Goal: Ask a question

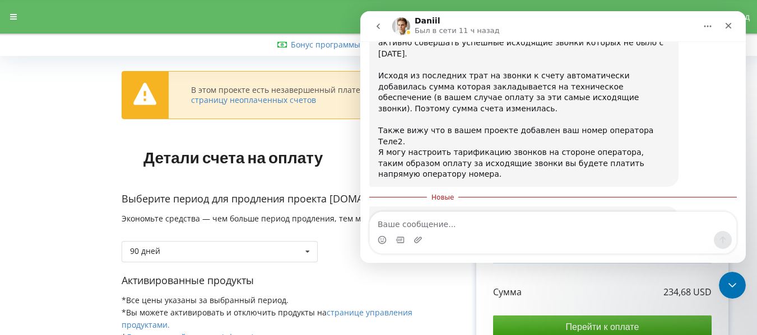
scroll to position [2476, 0]
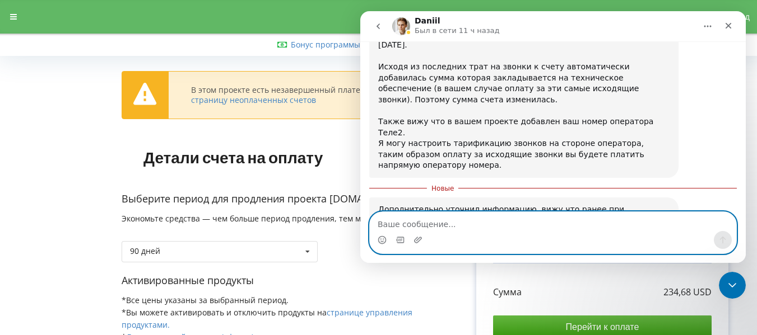
click at [495, 217] on textarea "Ваше сообщение..." at bounding box center [553, 221] width 366 height 19
type textarea "и"
click at [393, 226] on textarea "да, мзмените счет пожалуйста" at bounding box center [553, 221] width 366 height 19
type textarea "да, измените счет пожалуйста"
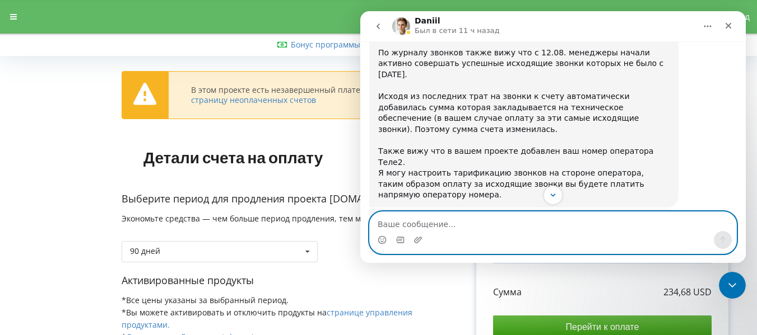
scroll to position [2462, 0]
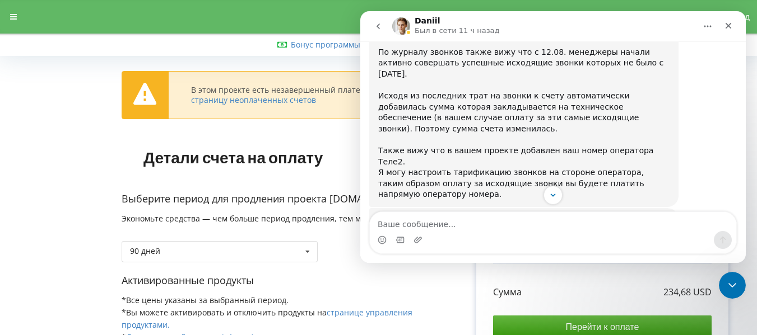
drag, startPoint x: 377, startPoint y: 76, endPoint x: 558, endPoint y: 123, distance: 187.0
click at [558, 208] on div "Дополнительно уточнил информацию, вижу что ранее при подключении номера у вас б…" at bounding box center [523, 279] width 309 height 143
copy div "Дополнительно уточнил информацию, вижу что ранее при подключении номера у вас б…"
click at [479, 281] on img "Daniil говорит…" at bounding box center [453, 288] width 150 height 14
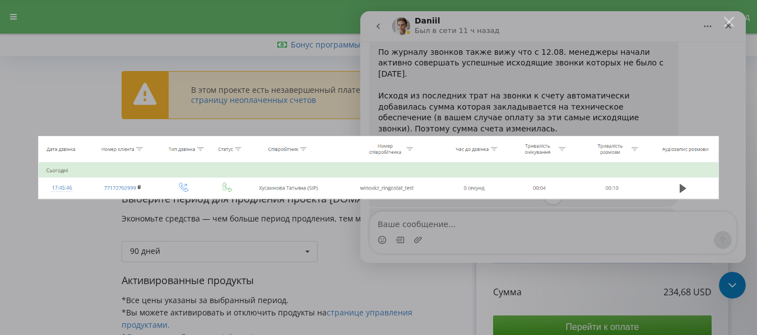
scroll to position [0, 0]
drag, startPoint x: 119, startPoint y: 124, endPoint x: 439, endPoint y: 169, distance: 323.0
click at [439, 169] on img "Закрыть" at bounding box center [378, 168] width 681 height 64
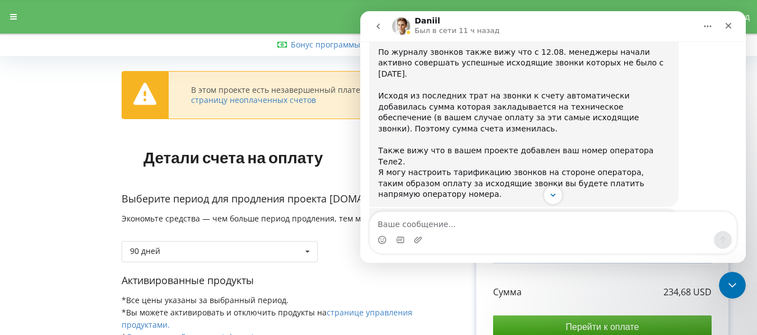
drag, startPoint x: 439, startPoint y: 169, endPoint x: 431, endPoint y: 139, distance: 31.2
click at [431, 281] on img "Daniil говорит…" at bounding box center [453, 288] width 150 height 14
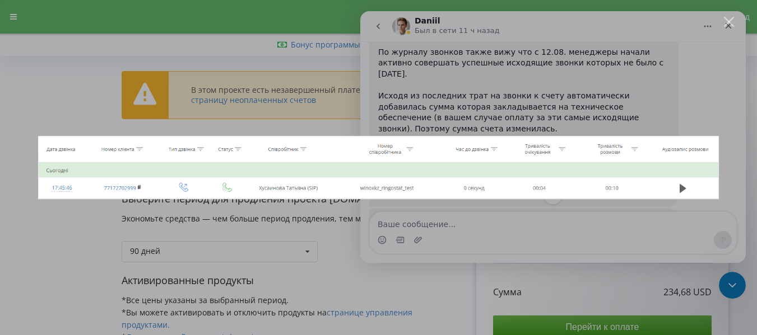
click at [469, 81] on div "Мессенджер Intercom" at bounding box center [378, 167] width 757 height 335
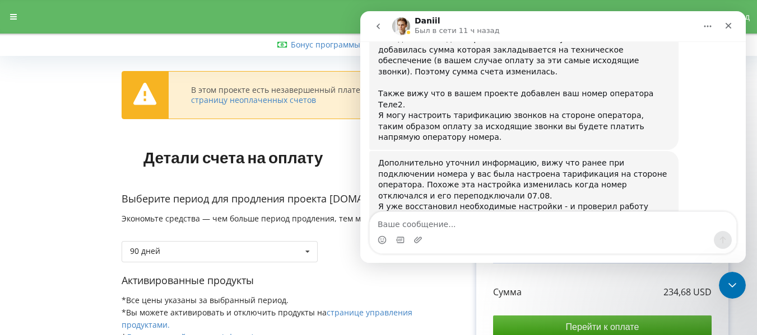
scroll to position [2520, 0]
drag, startPoint x: 459, startPoint y: 129, endPoint x: 376, endPoint y: 104, distance: 86.3
click at [376, 151] on div "Дополнительно уточнил информацию, вижу что ранее при подключении номера у вас б…" at bounding box center [523, 222] width 309 height 143
copy div "Могу подать запрос в бухгалтерию на создание нового счета без учета трат на тех…"
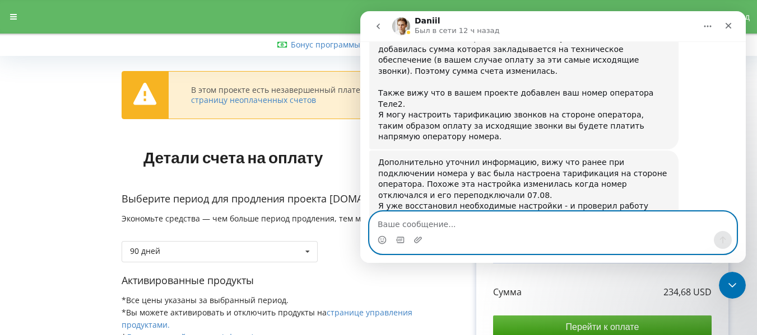
click at [482, 221] on textarea "Ваше сообщение..." at bounding box center [553, 221] width 366 height 19
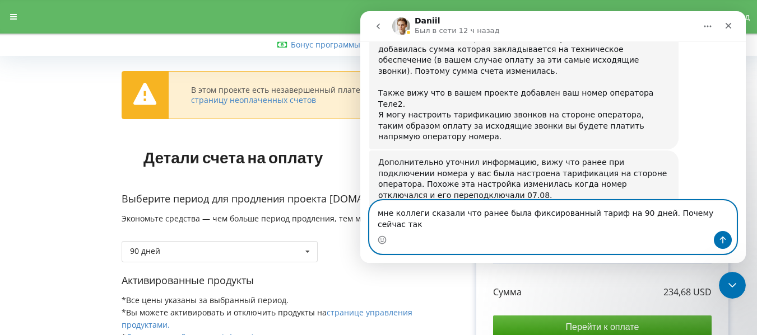
type textarea "мне коллеги сказали что ранее была фиксированный тариф на 90 дней. Почему сейча…"
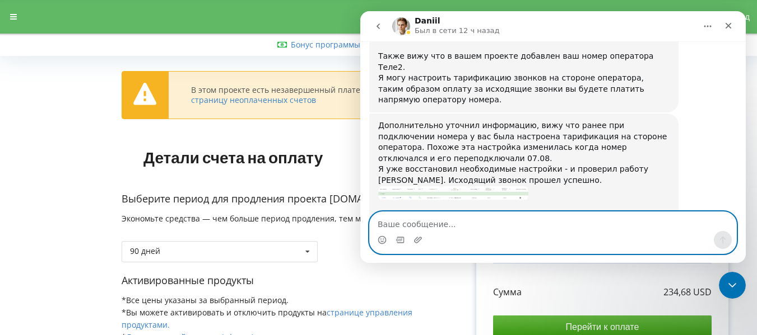
scroll to position [2557, 0]
paste textarea "Прошу вернуть всю ошибочно снятую сумму за звонки, так как мы этого не иницииро…"
type textarea "Прошу вернуть всю ошибочно снятую сумму за звонки, так как мы этого не иницииро…"
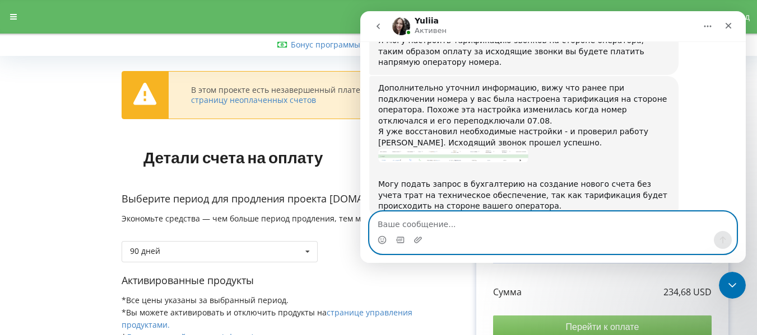
scroll to position [2686, 0]
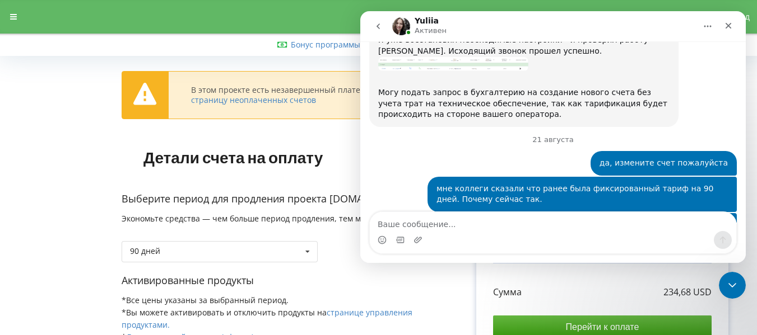
drag, startPoint x: 886, startPoint y: 343, endPoint x: 435, endPoint y: 110, distance: 508.2
click at [435, 269] on div "Yuliia joined the conversation 09:21" at bounding box center [552, 277] width 367 height 17
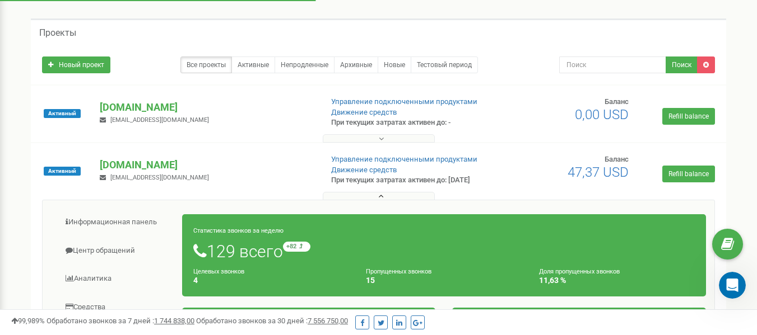
scroll to position [120, 0]
